Goal: Information Seeking & Learning: Learn about a topic

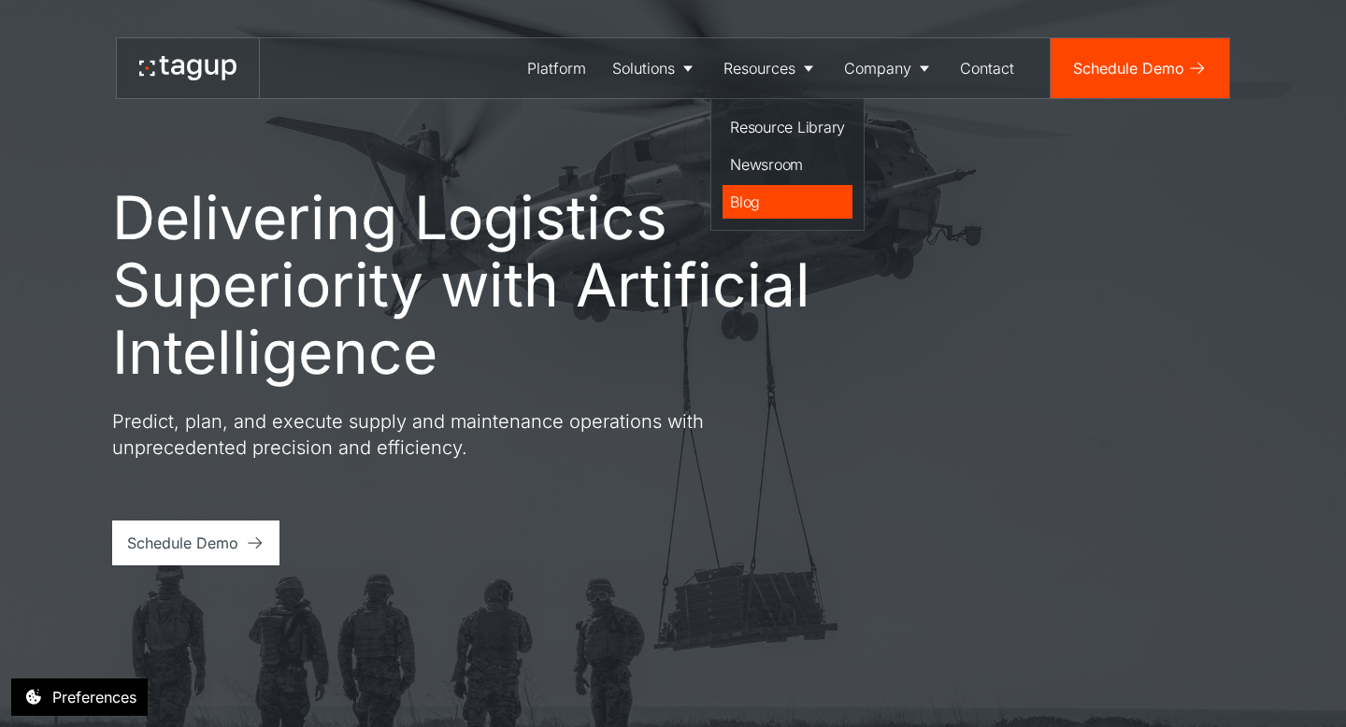
click at [763, 203] on div "Blog" at bounding box center [787, 202] width 115 height 22
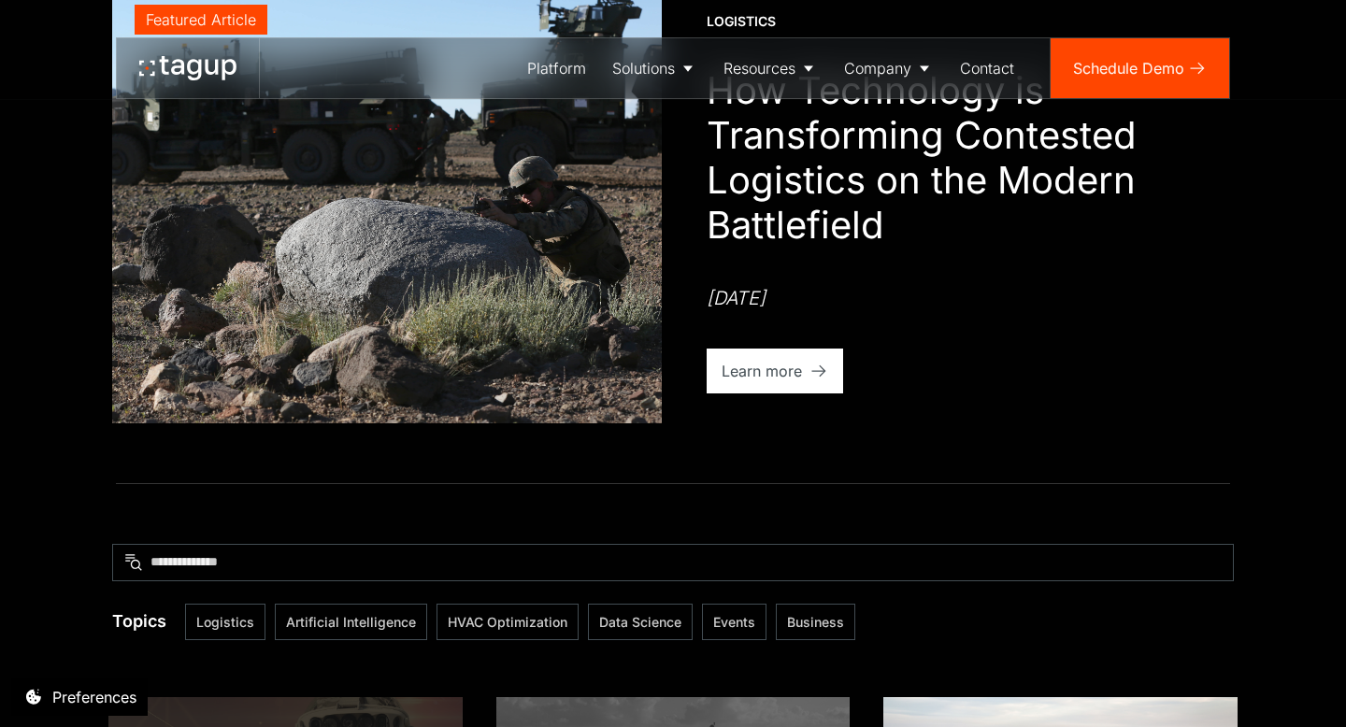
scroll to position [348, 0]
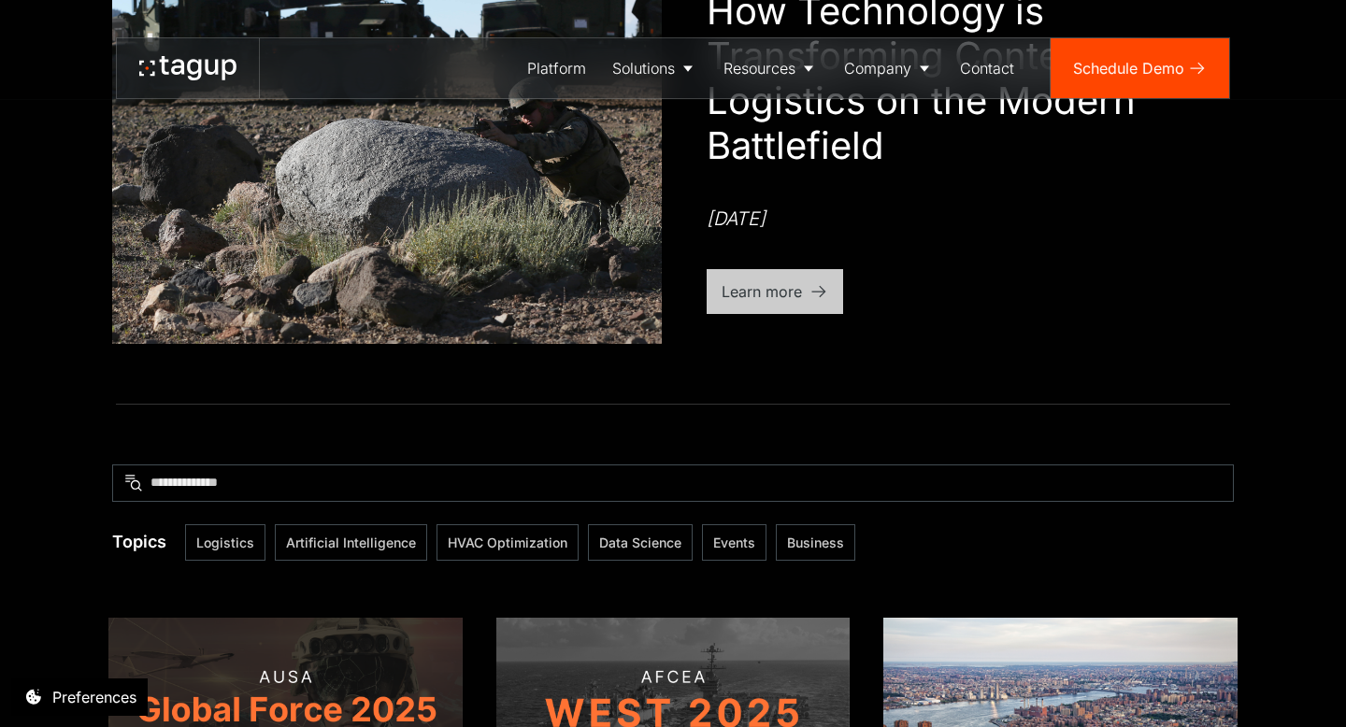
click at [772, 289] on div "Learn more" at bounding box center [762, 291] width 80 height 22
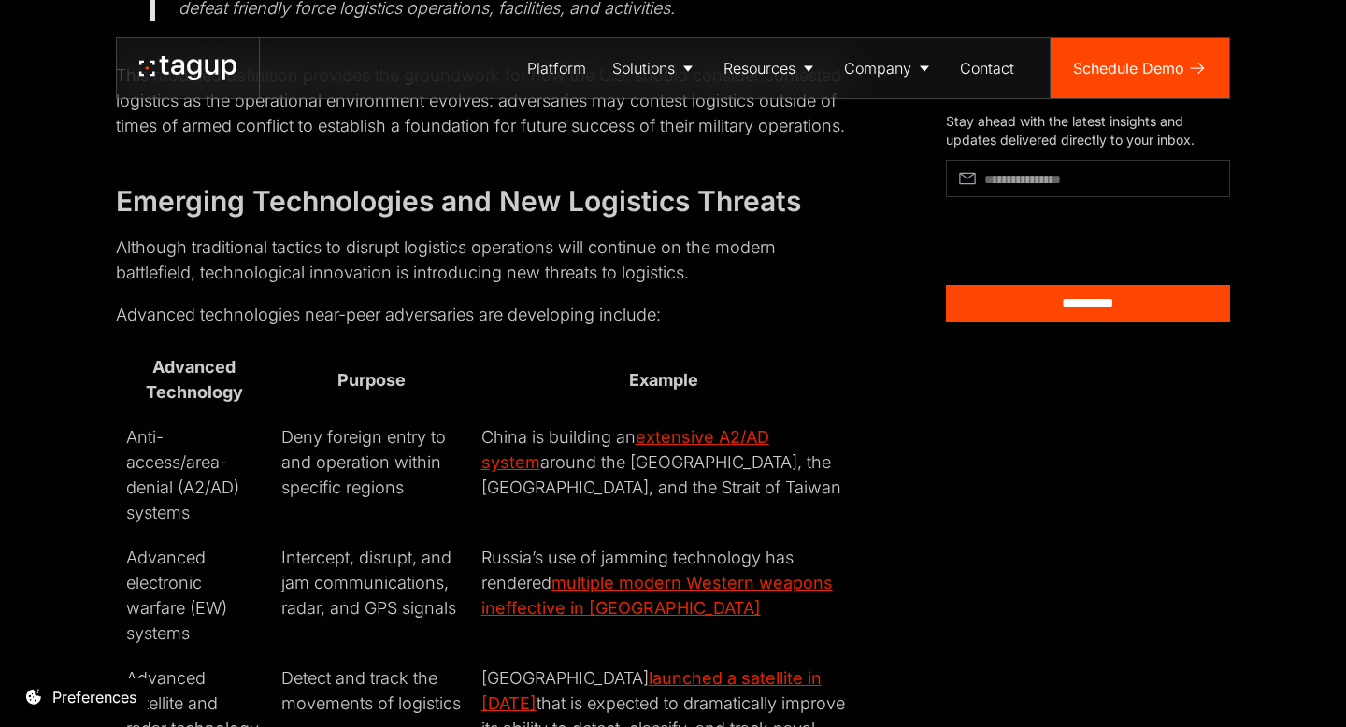
scroll to position [1849, 0]
